Goal: Information Seeking & Learning: Learn about a topic

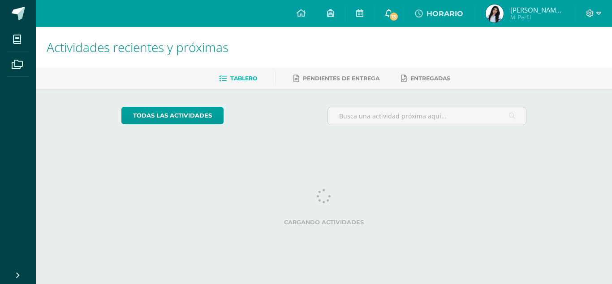
drag, startPoint x: 0, startPoint y: 0, endPoint x: 399, endPoint y: 10, distance: 398.9
click at [392, 10] on icon at bounding box center [388, 13] width 7 height 8
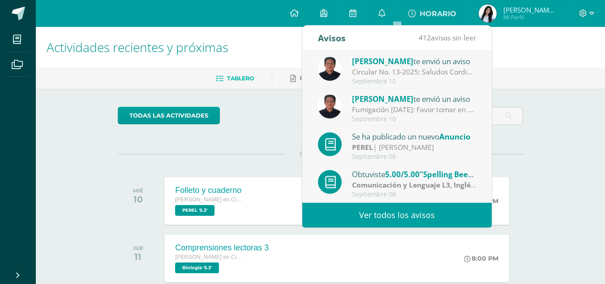
click at [360, 76] on div "Circular No. 13-2025: Saludos Cordiales, por este medio se hace notificación el…" at bounding box center [414, 72] width 125 height 10
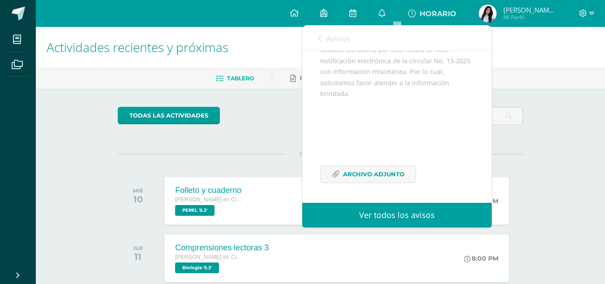
scroll to position [102, 0]
click at [370, 182] on span "Archivo Adjunto" at bounding box center [373, 174] width 61 height 17
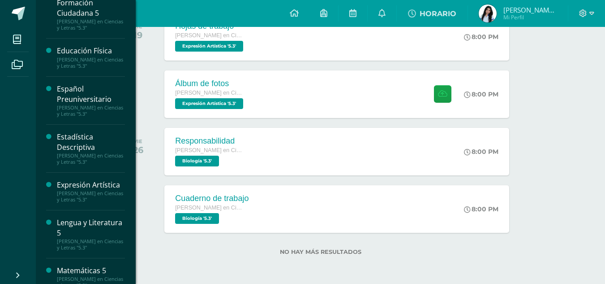
scroll to position [58, 0]
click at [76, 91] on div "Español Preuniversitario" at bounding box center [91, 93] width 68 height 21
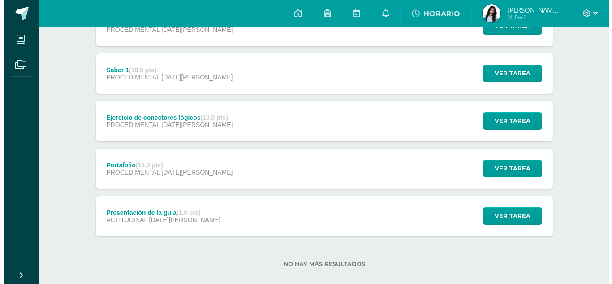
scroll to position [203, 0]
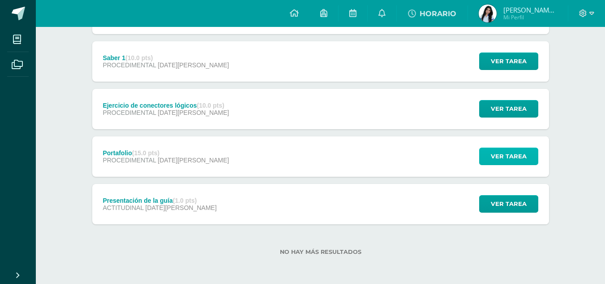
click at [492, 163] on span "Ver tarea" at bounding box center [509, 156] width 36 height 17
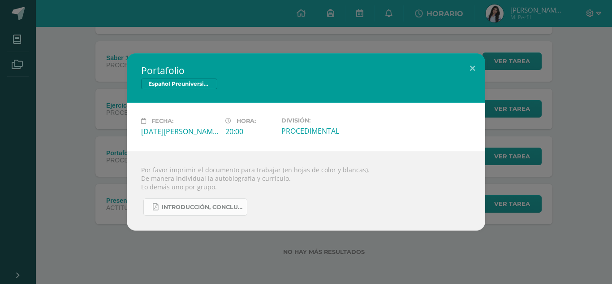
click at [189, 210] on span "Introducción, conclusión,objetivos, biografía, autobiografía .pdf" at bounding box center [202, 206] width 81 height 7
